Goal: Check status: Check status

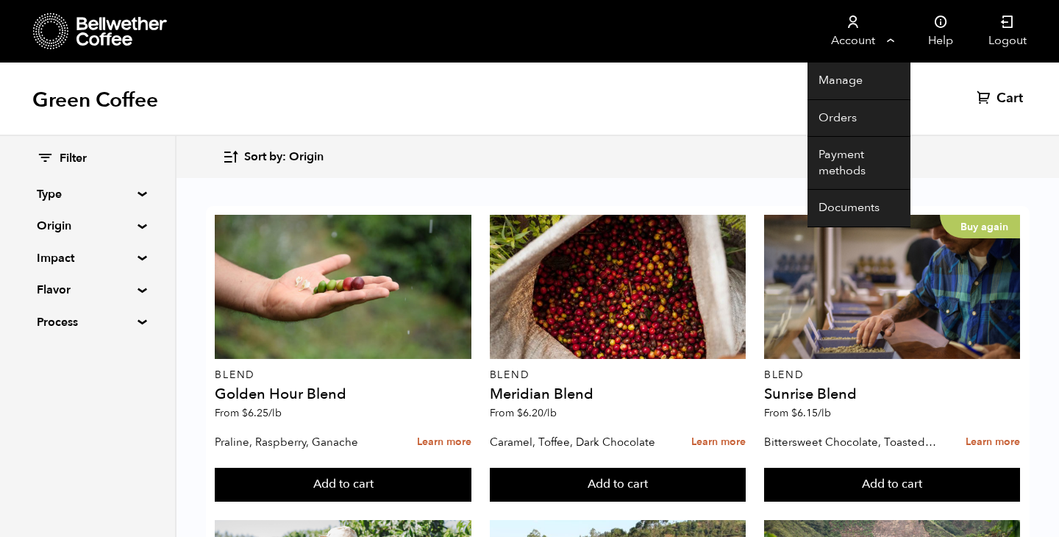
click at [849, 24] on icon at bounding box center [852, 22] width 15 height 15
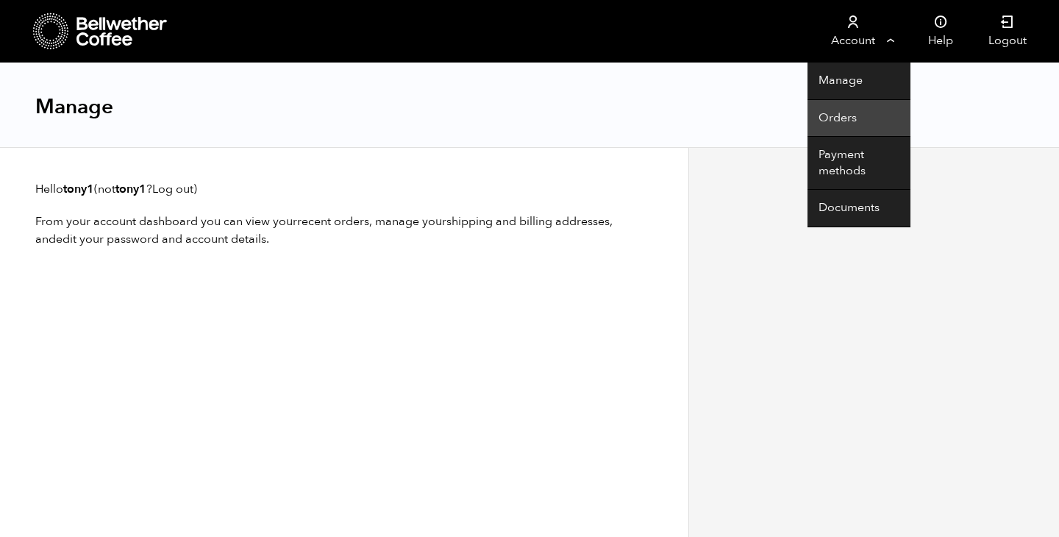
click at [847, 118] on link "Orders" at bounding box center [858, 118] width 103 height 37
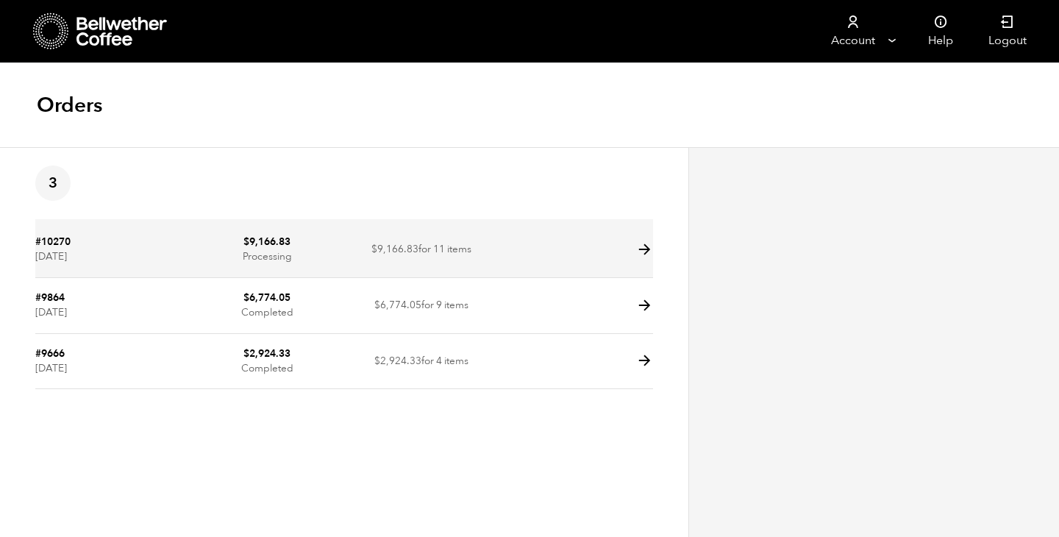
click at [249, 241] on bdi "$ 9,166.83" at bounding box center [266, 242] width 47 height 14
click at [645, 247] on icon at bounding box center [644, 249] width 17 height 17
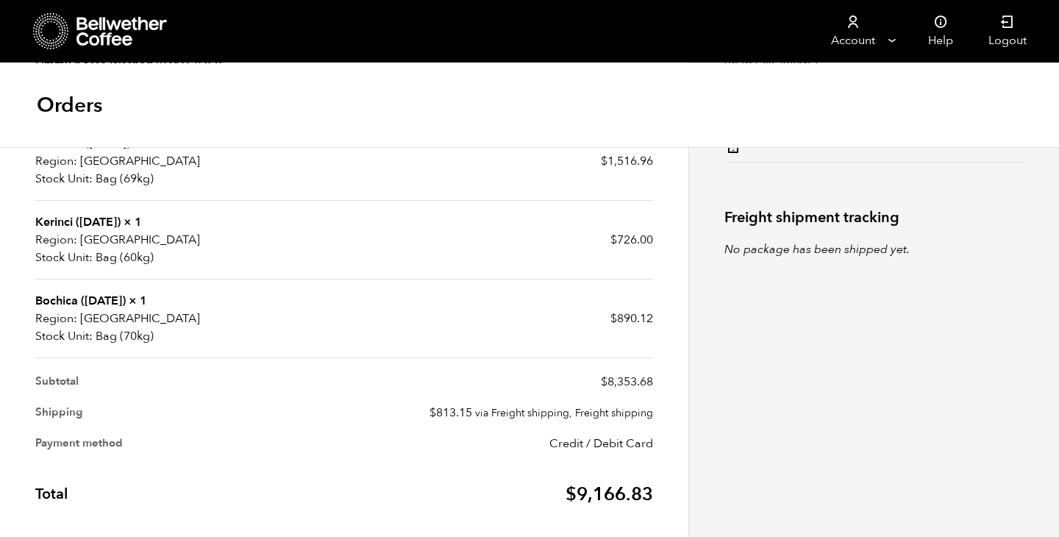
scroll to position [396, 0]
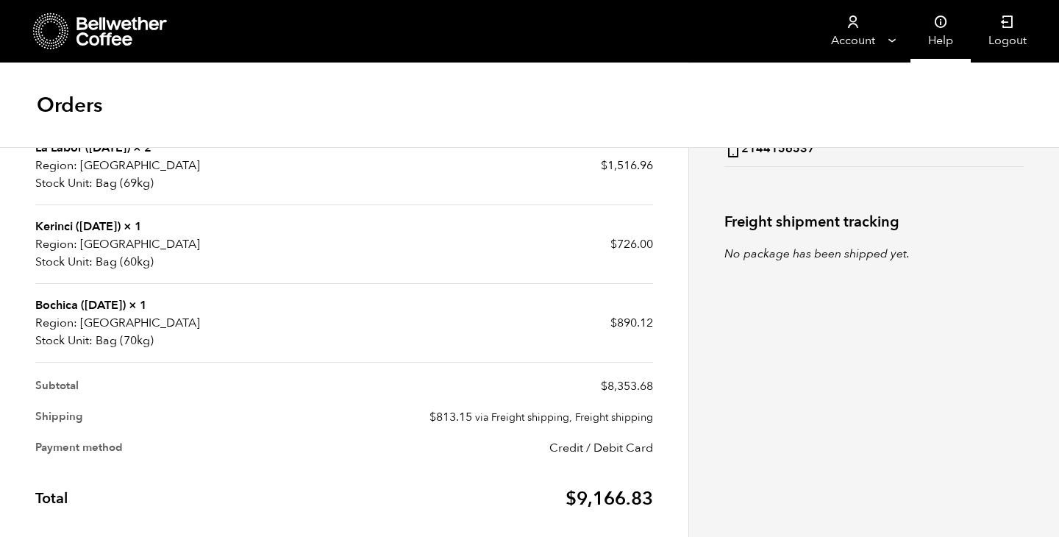
click at [939, 35] on link "Help" at bounding box center [940, 31] width 60 height 62
